Goal: Information Seeking & Learning: Compare options

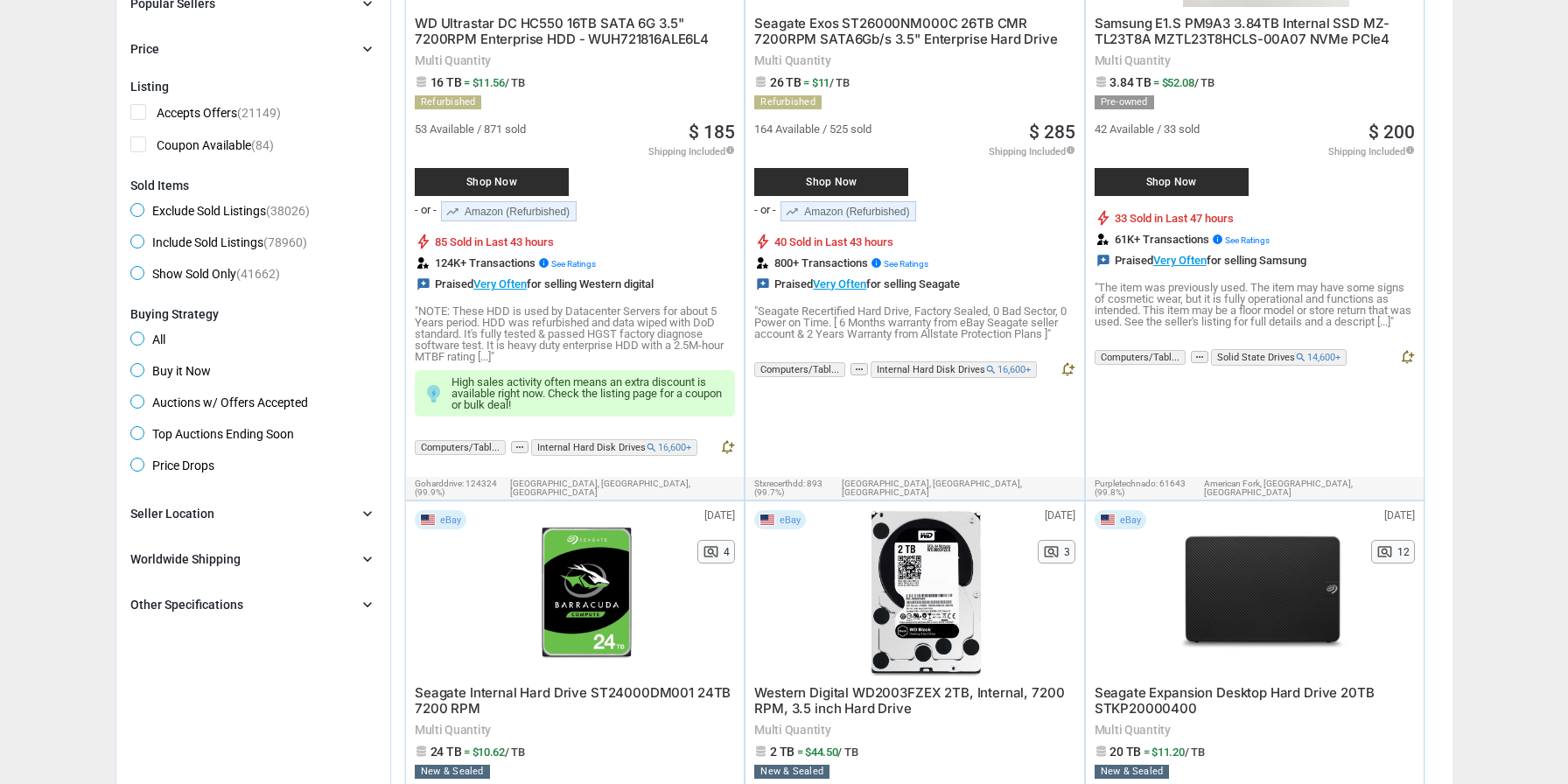
scroll to position [353, 0]
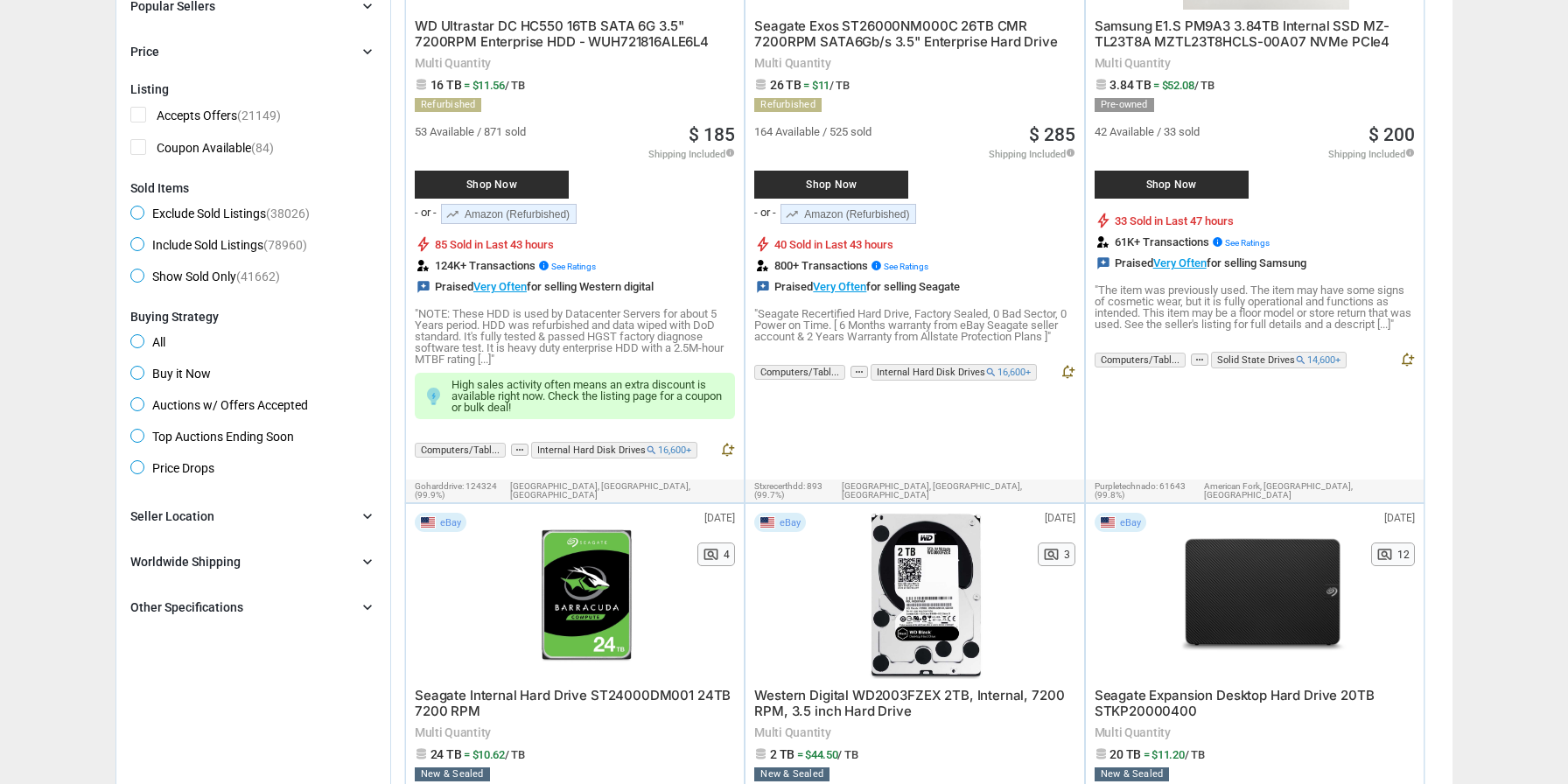
click at [140, 474] on span "Price Drops" at bounding box center [173, 471] width 84 height 21
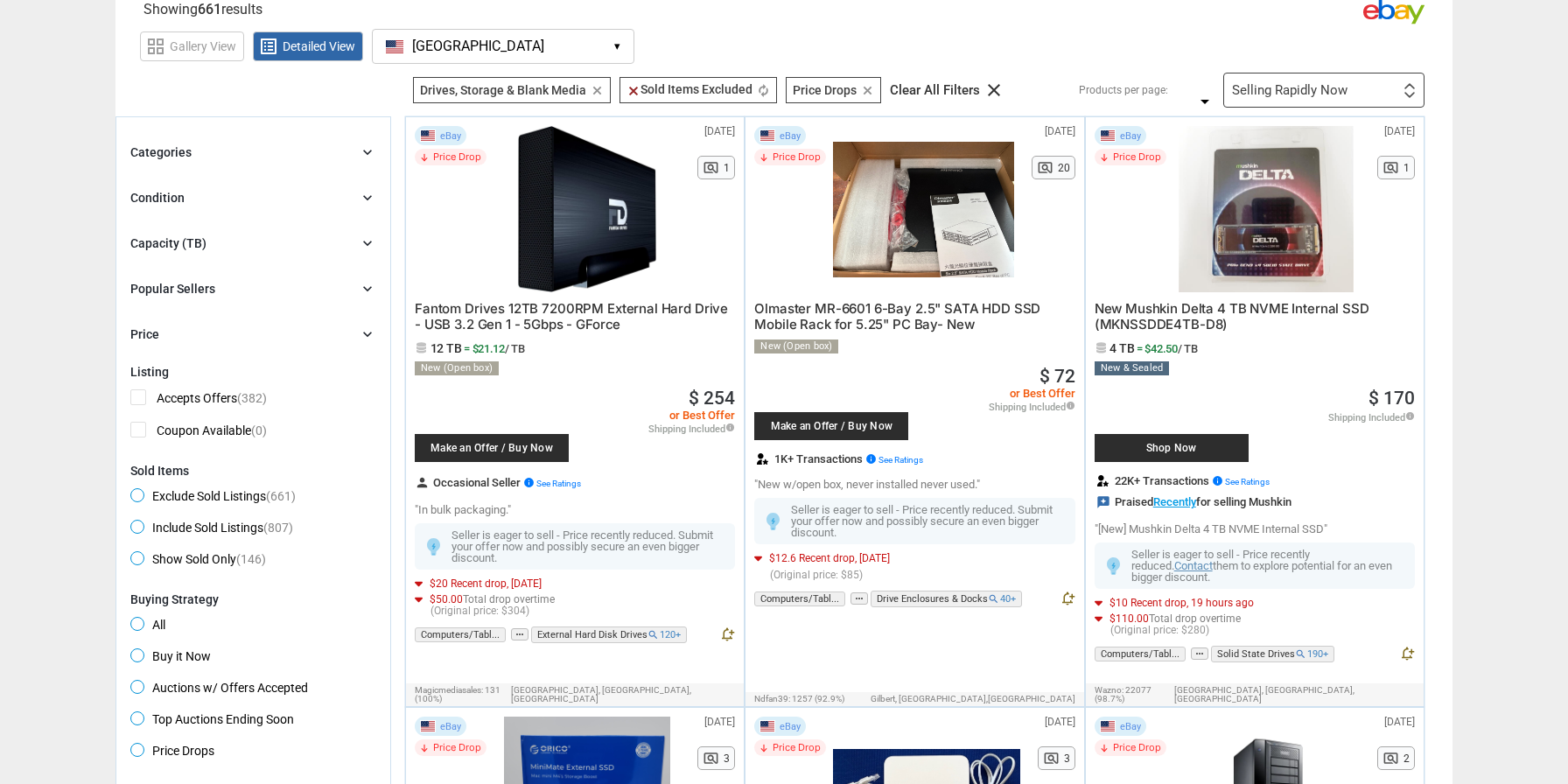
scroll to position [44, 0]
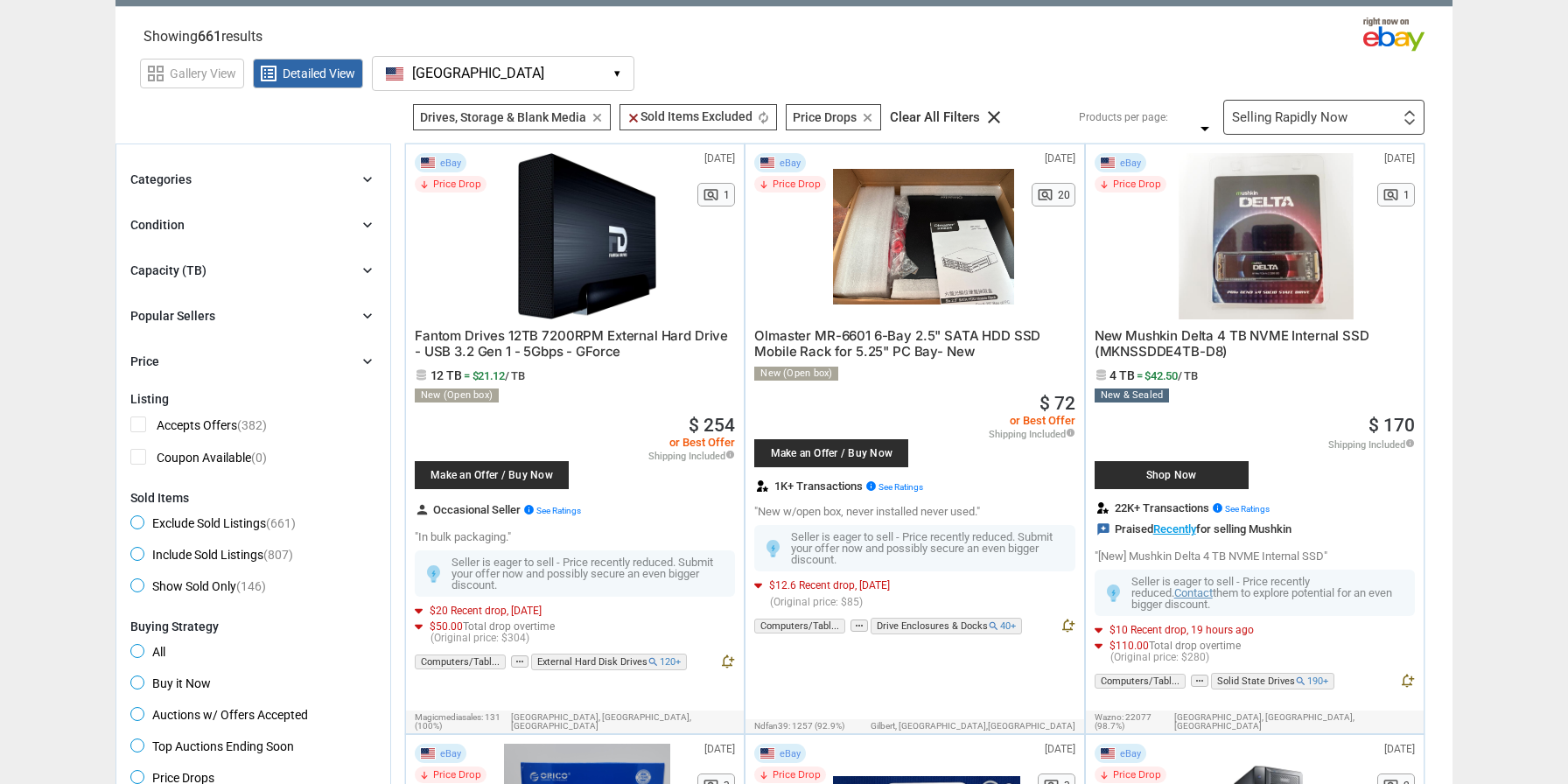
click at [291, 274] on div "Capacity (TB) chevron_right" at bounding box center [253, 270] width 246 height 21
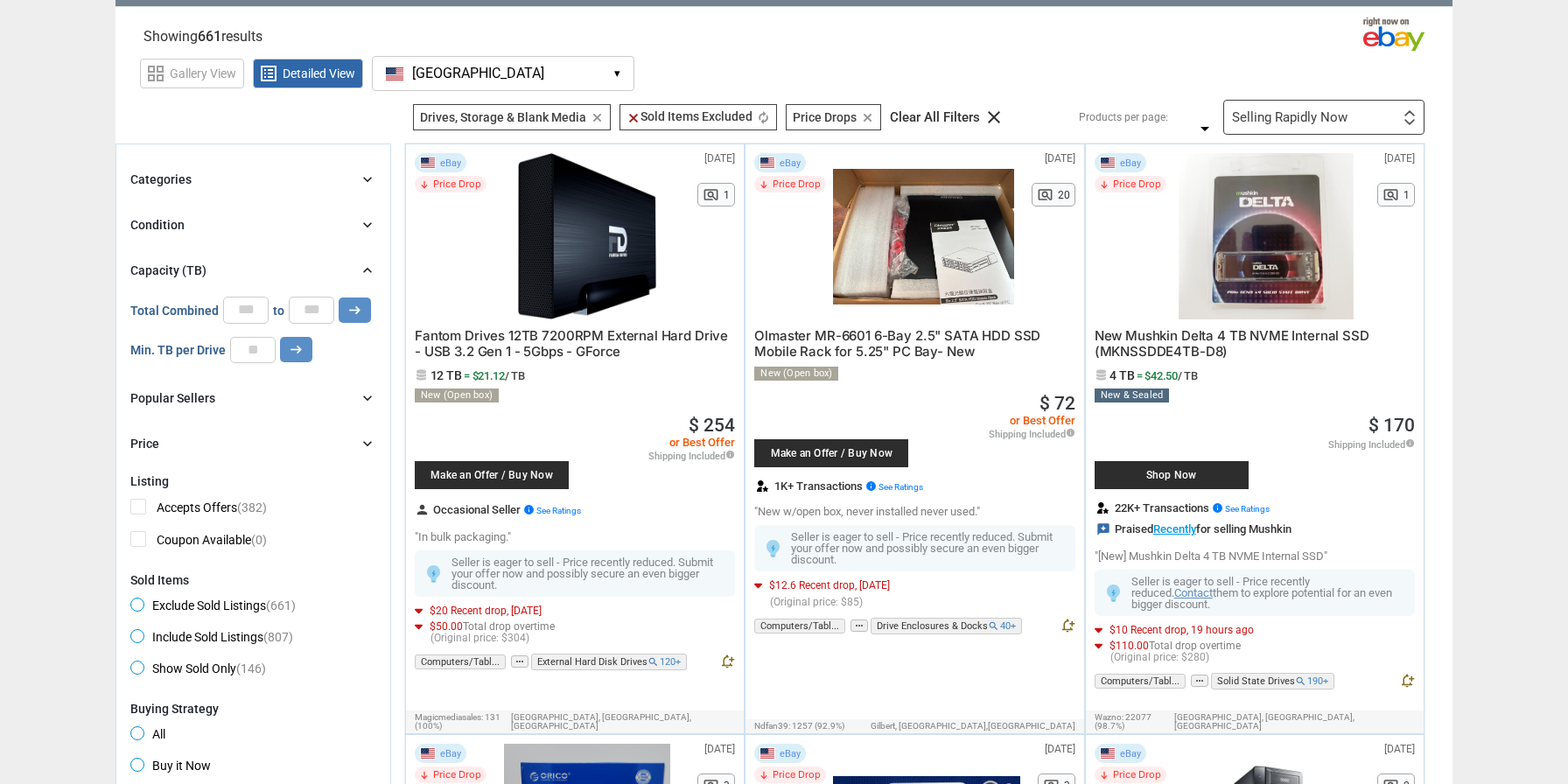
click at [291, 274] on div "Capacity (TB) chevron_right" at bounding box center [253, 270] width 246 height 21
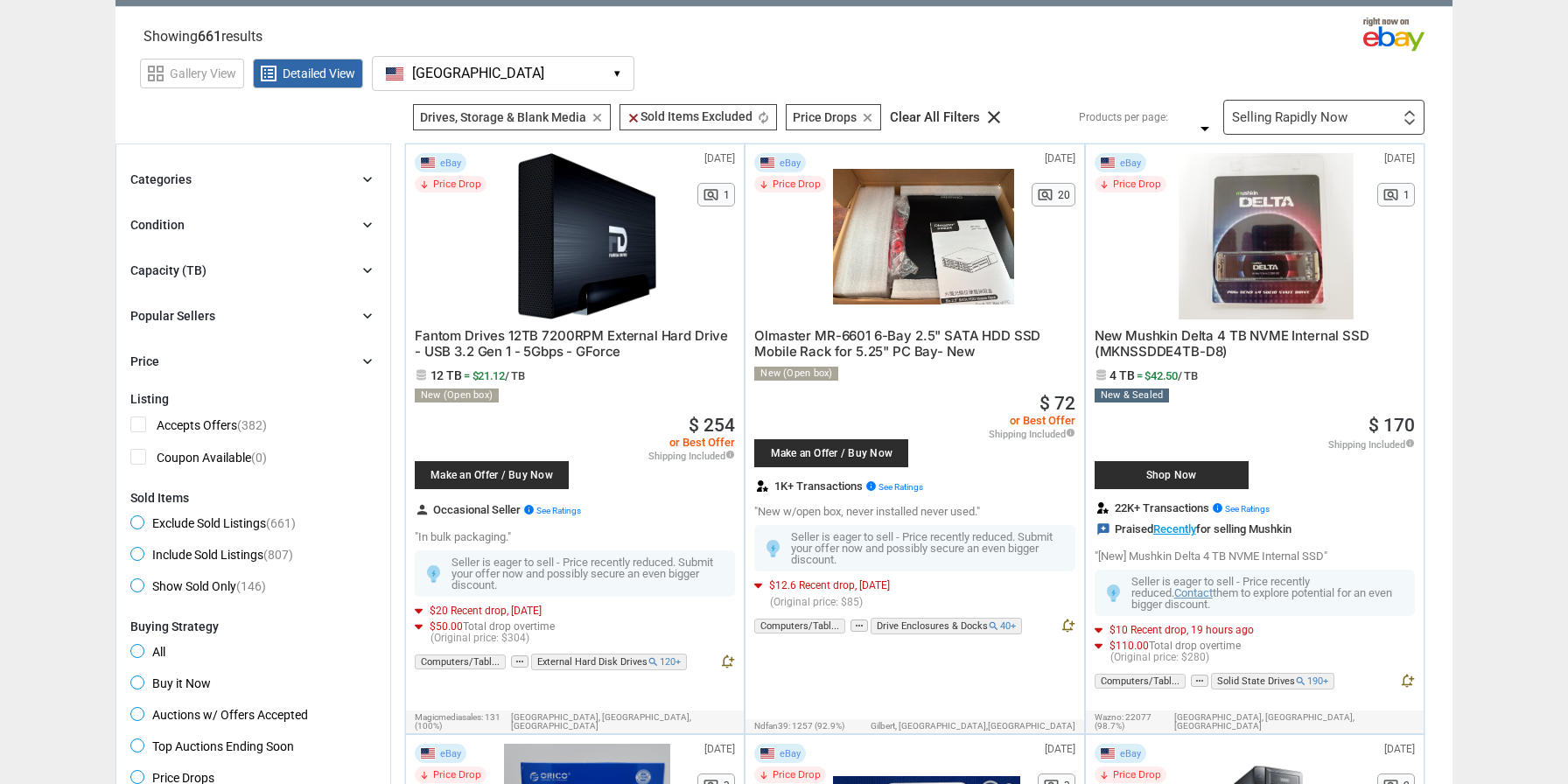
click at [251, 314] on div "Popular Sellers chevron_right" at bounding box center [253, 316] width 246 height 21
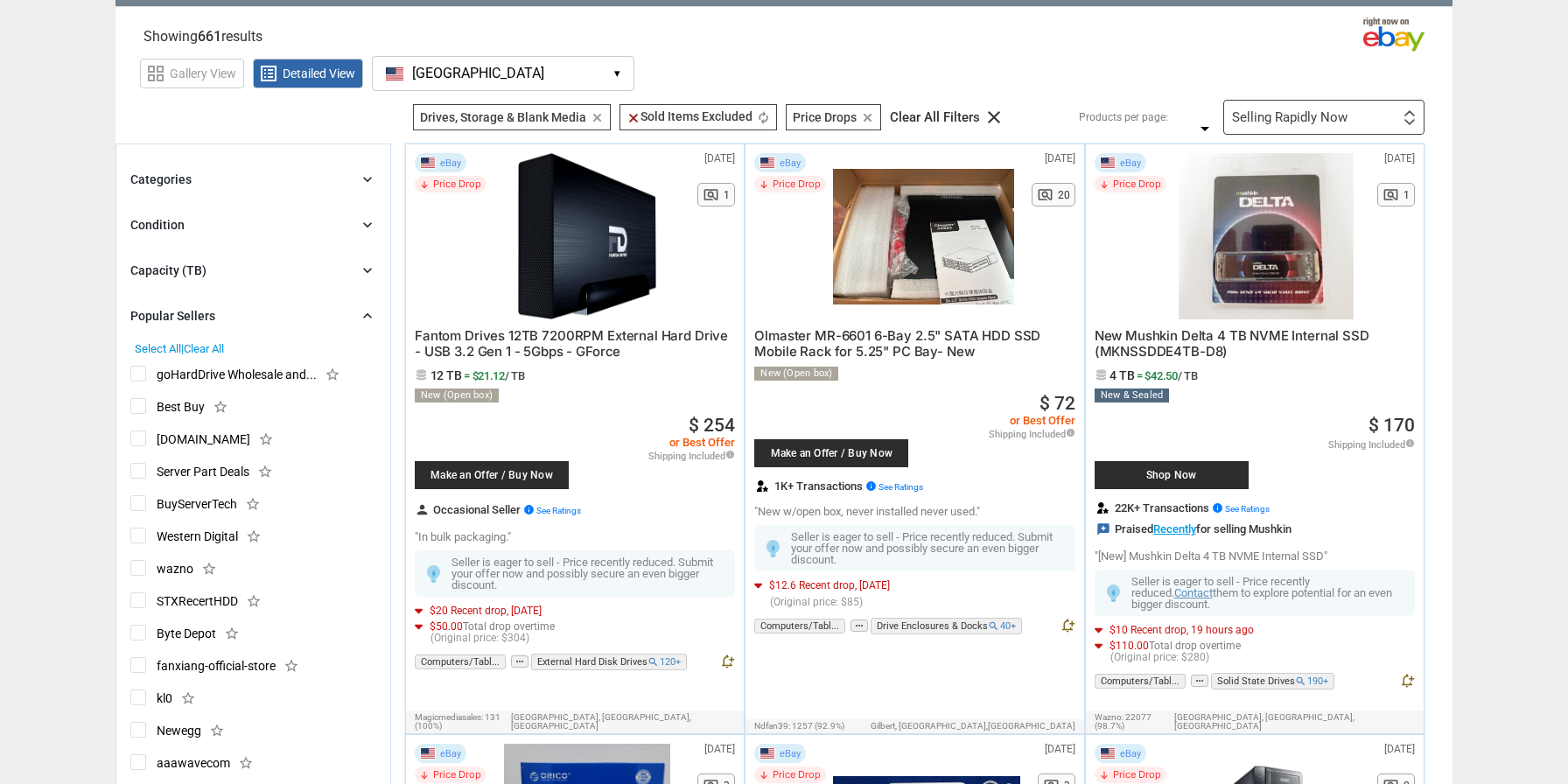
click at [251, 314] on div "Popular Sellers chevron_right" at bounding box center [253, 316] width 246 height 21
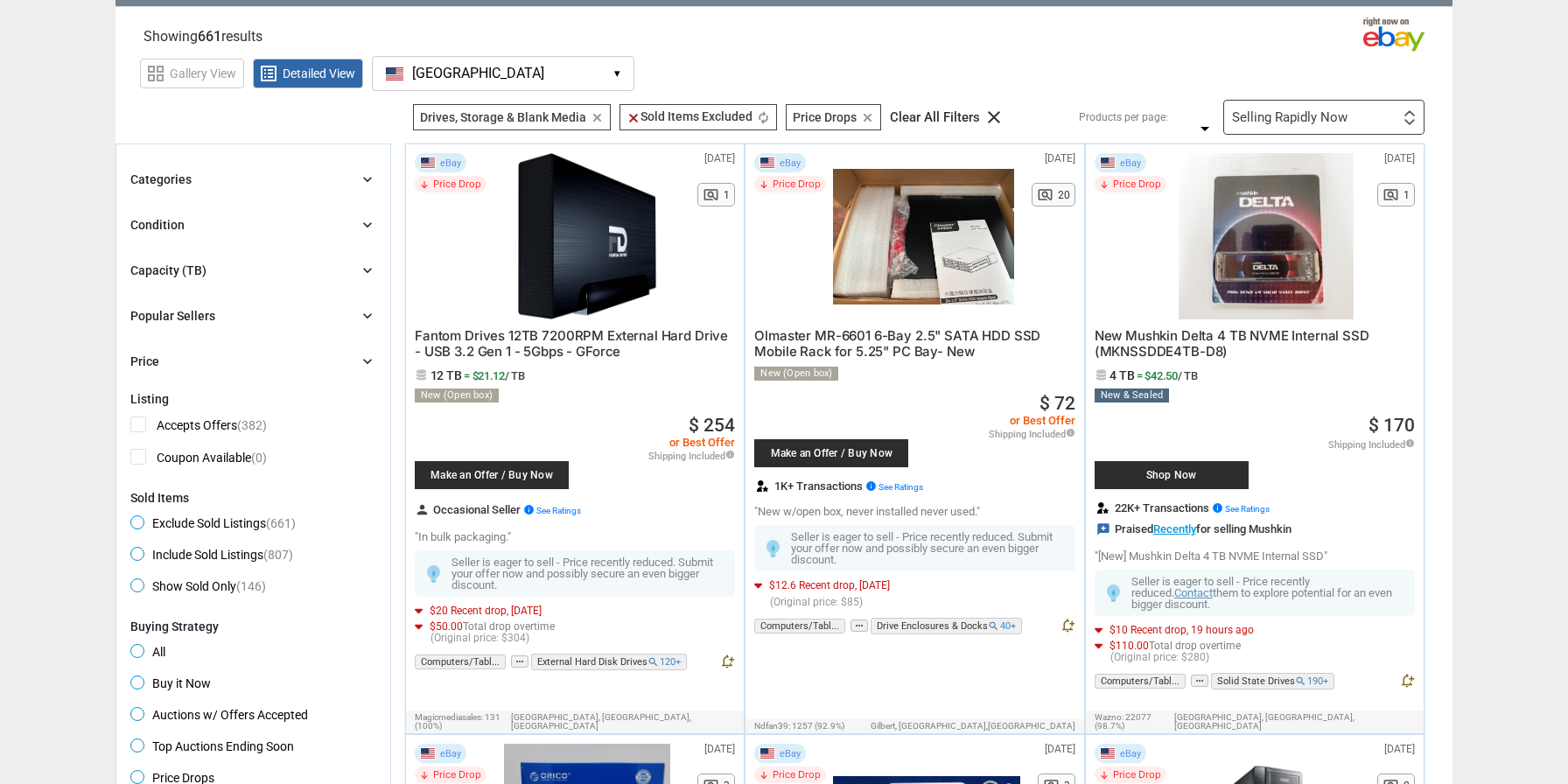
click at [254, 217] on div "Condition chevron_right" at bounding box center [253, 225] width 246 height 21
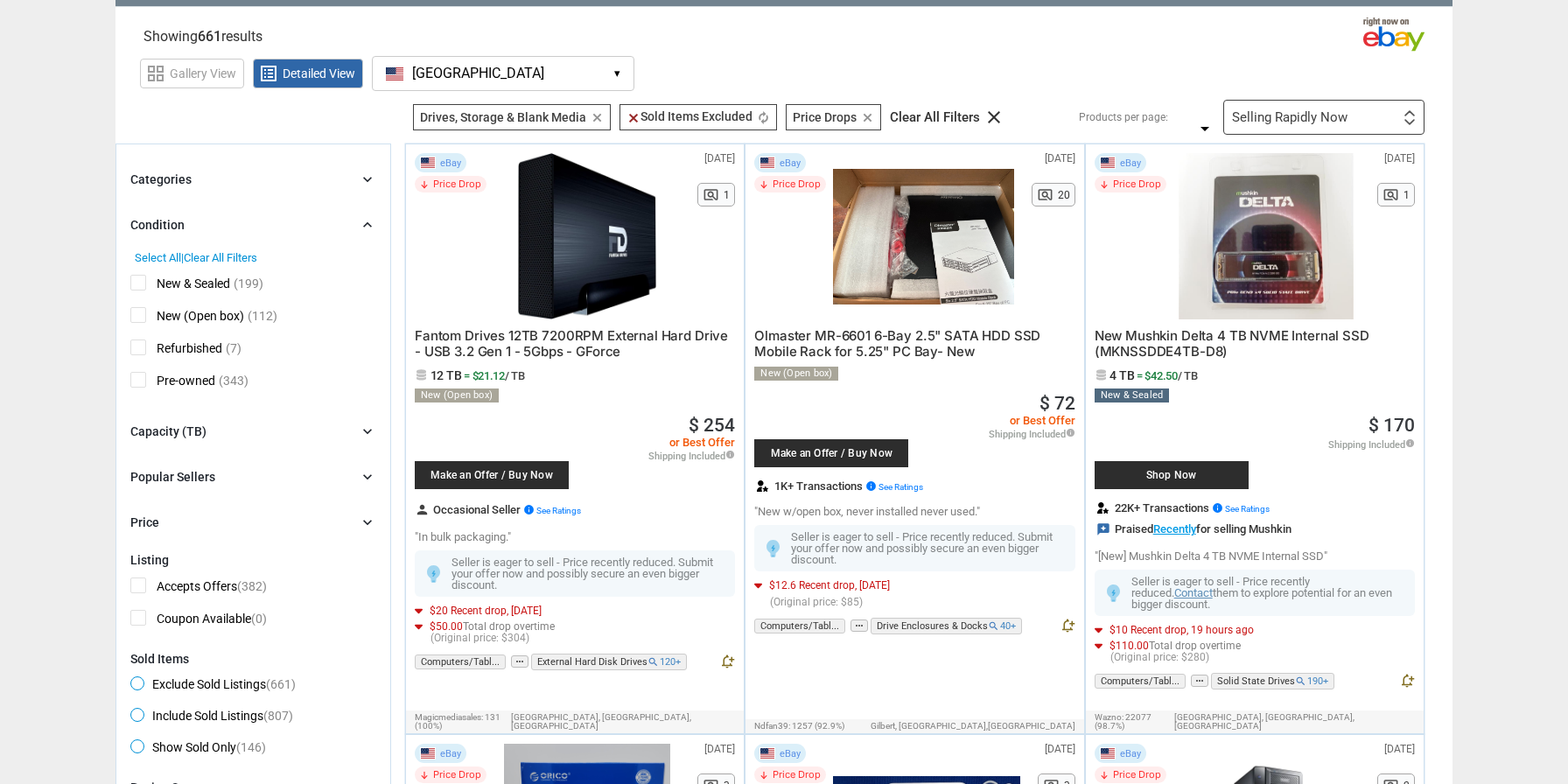
click at [254, 217] on div "Condition chevron_right" at bounding box center [253, 225] width 246 height 21
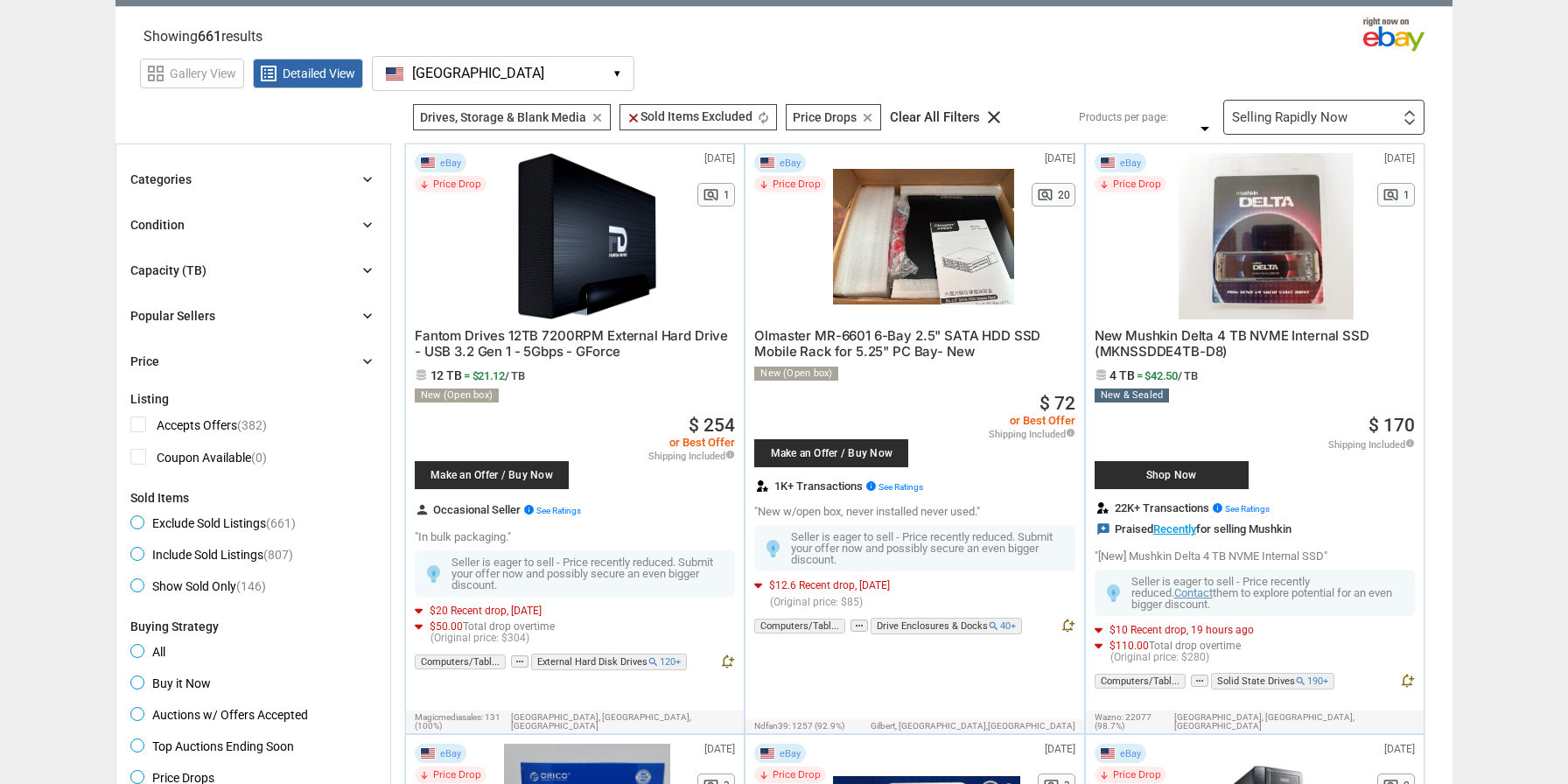
scroll to position [68, 0]
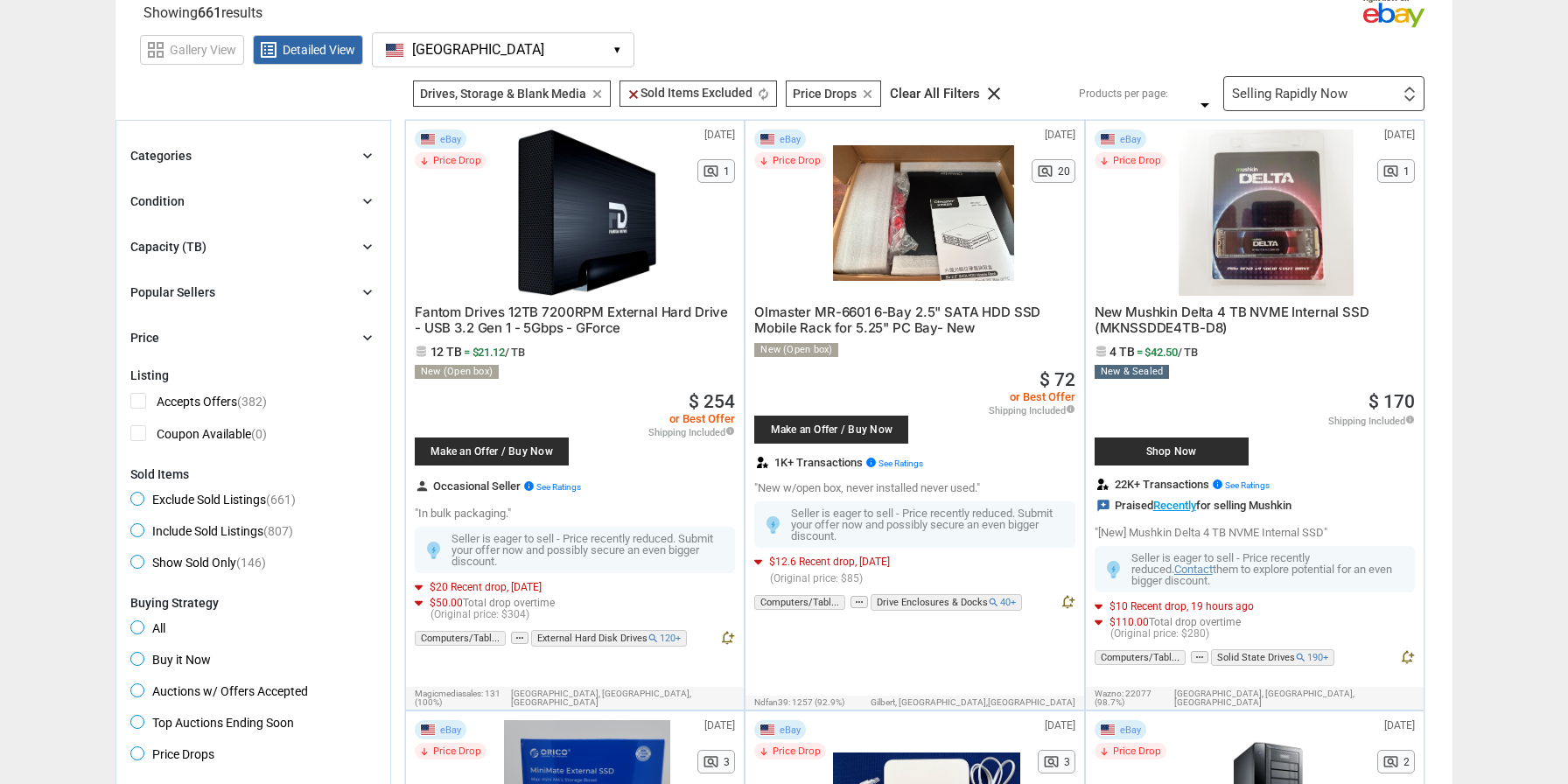
click at [1295, 89] on div "Selling Rapidly Now" at bounding box center [1290, 94] width 116 height 13
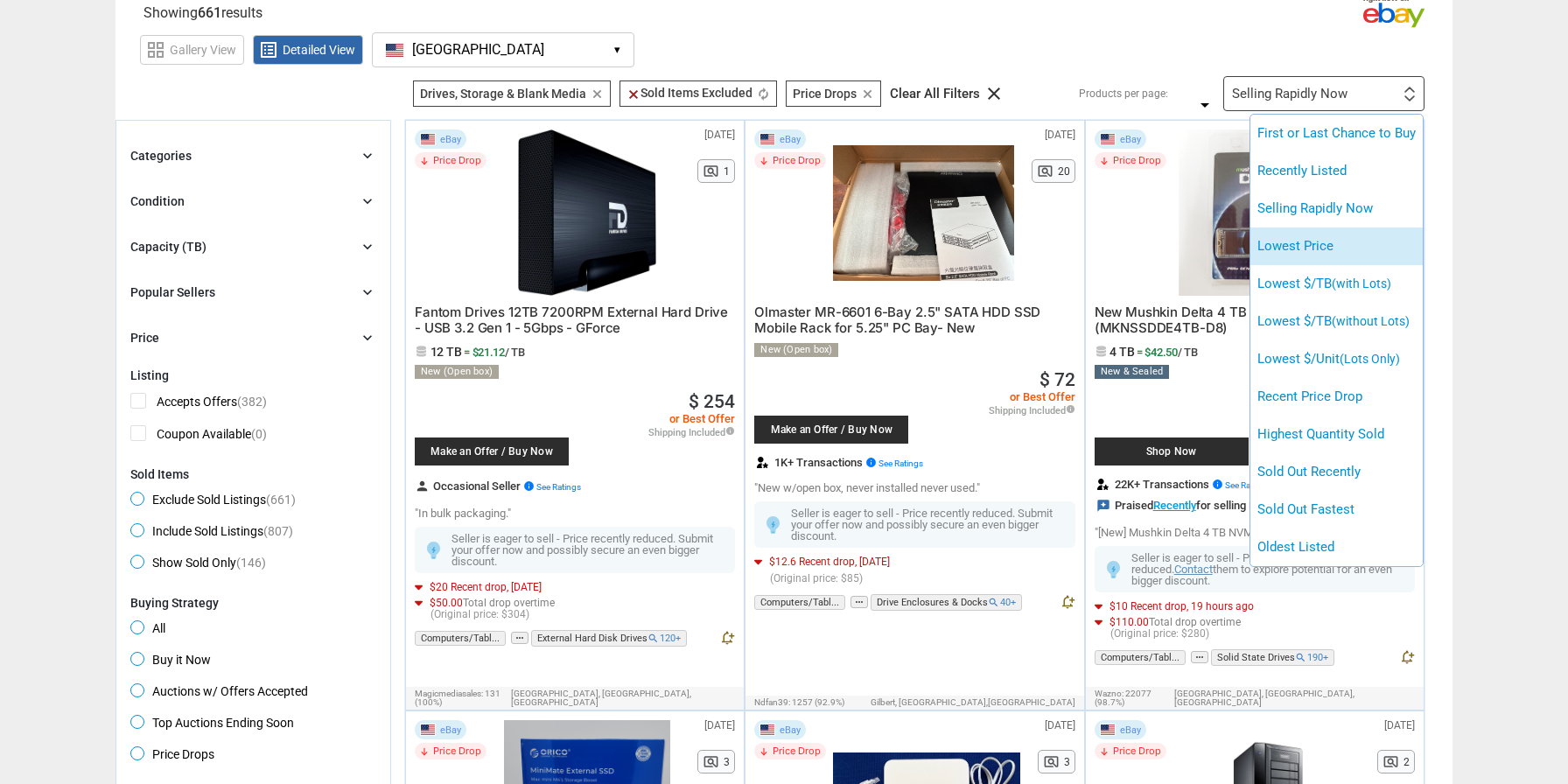
click at [1332, 255] on li "Lowest Price" at bounding box center [1336, 246] width 173 height 38
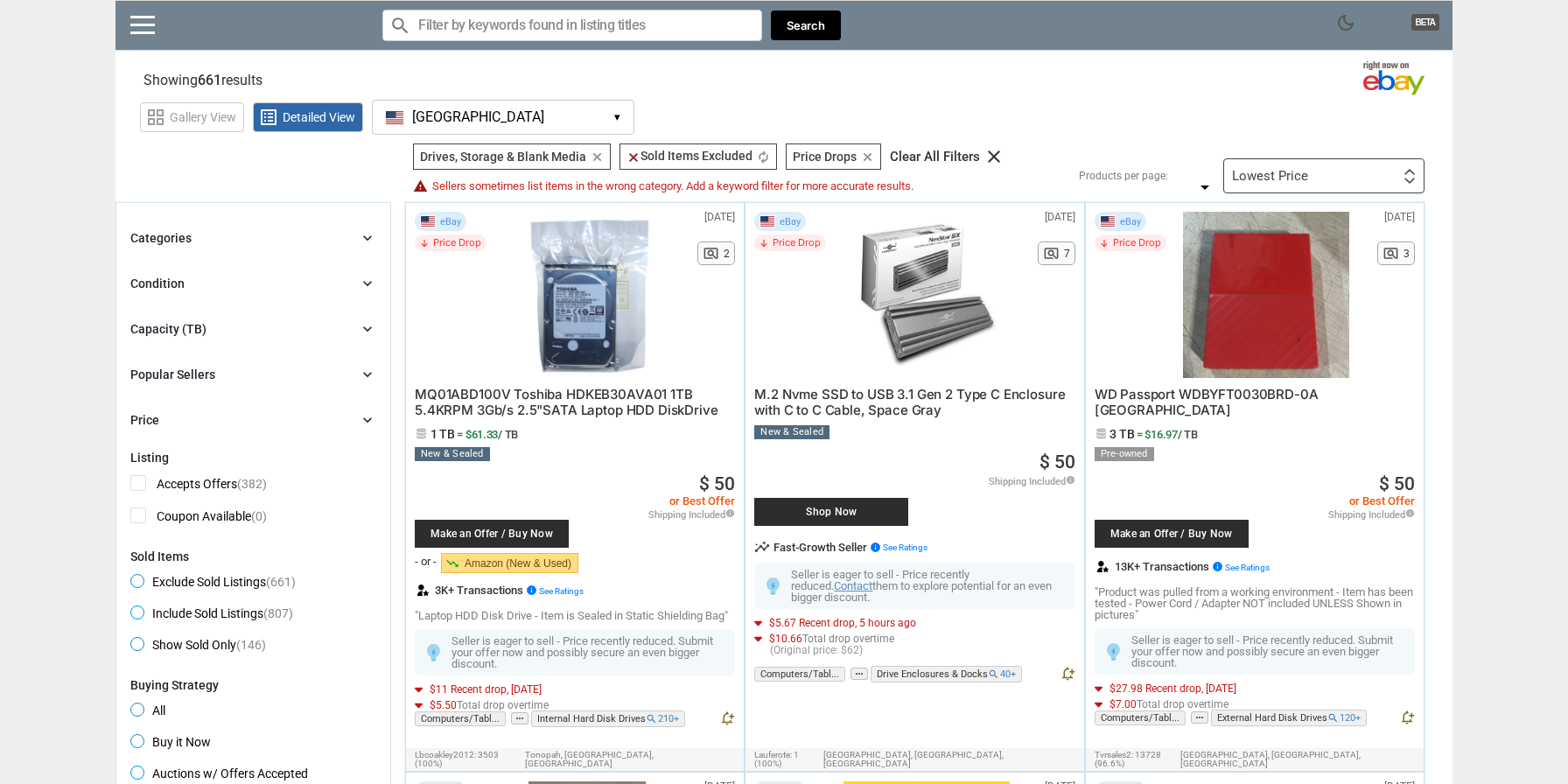
click at [1349, 183] on div "Lowest Price First or Last Chance to Buy Recently Listed Selling Rapidly Now Lo…" at bounding box center [1323, 176] width 201 height 35
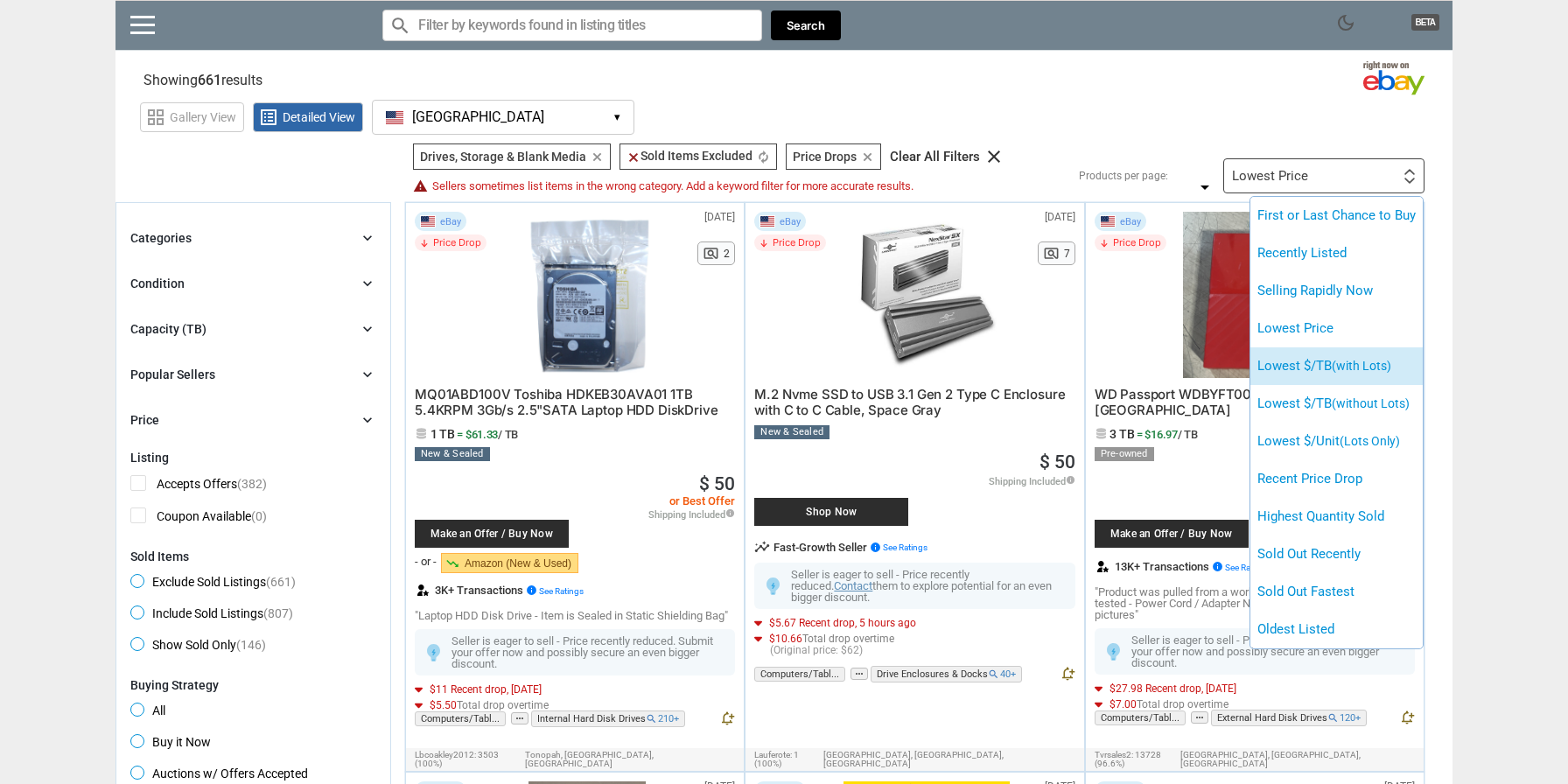
click at [1333, 365] on li "Lowest $/TB (with Lots)" at bounding box center [1336, 366] width 173 height 38
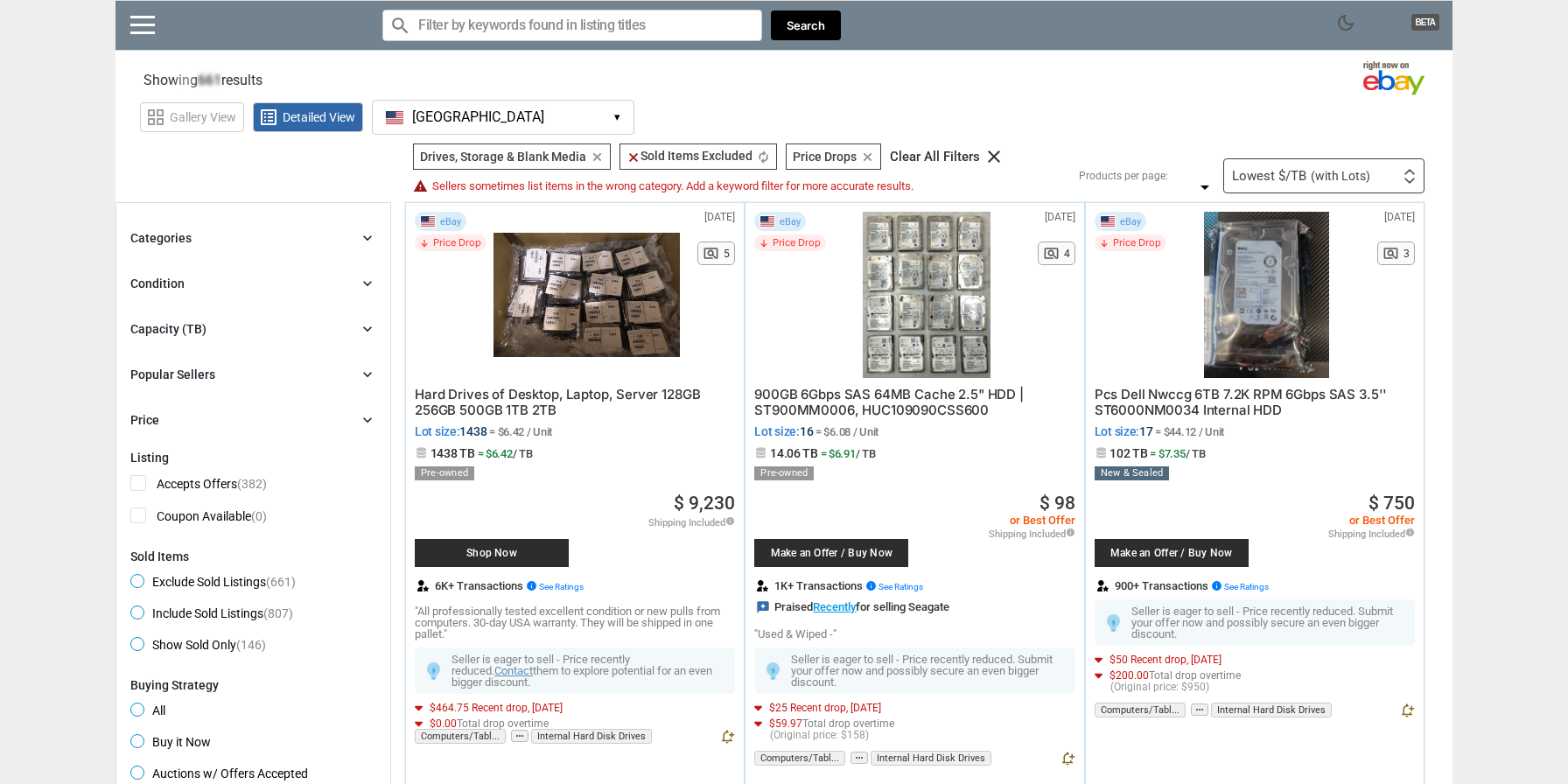
click at [1346, 173] on span "(with Lots)" at bounding box center [1340, 176] width 60 height 12
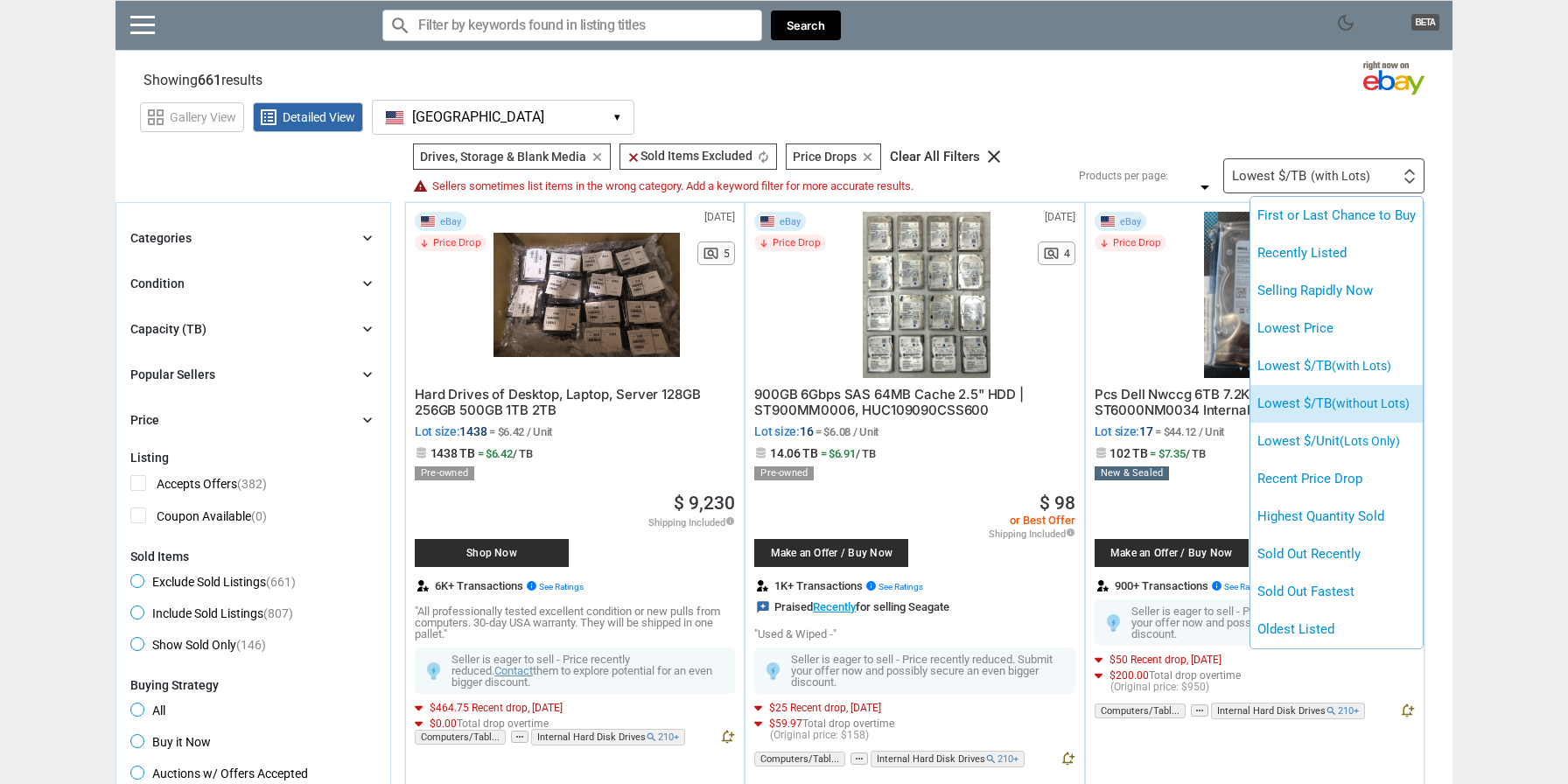
click at [1367, 398] on span "(without Lots)" at bounding box center [1370, 403] width 78 height 14
